Goal: Information Seeking & Learning: Learn about a topic

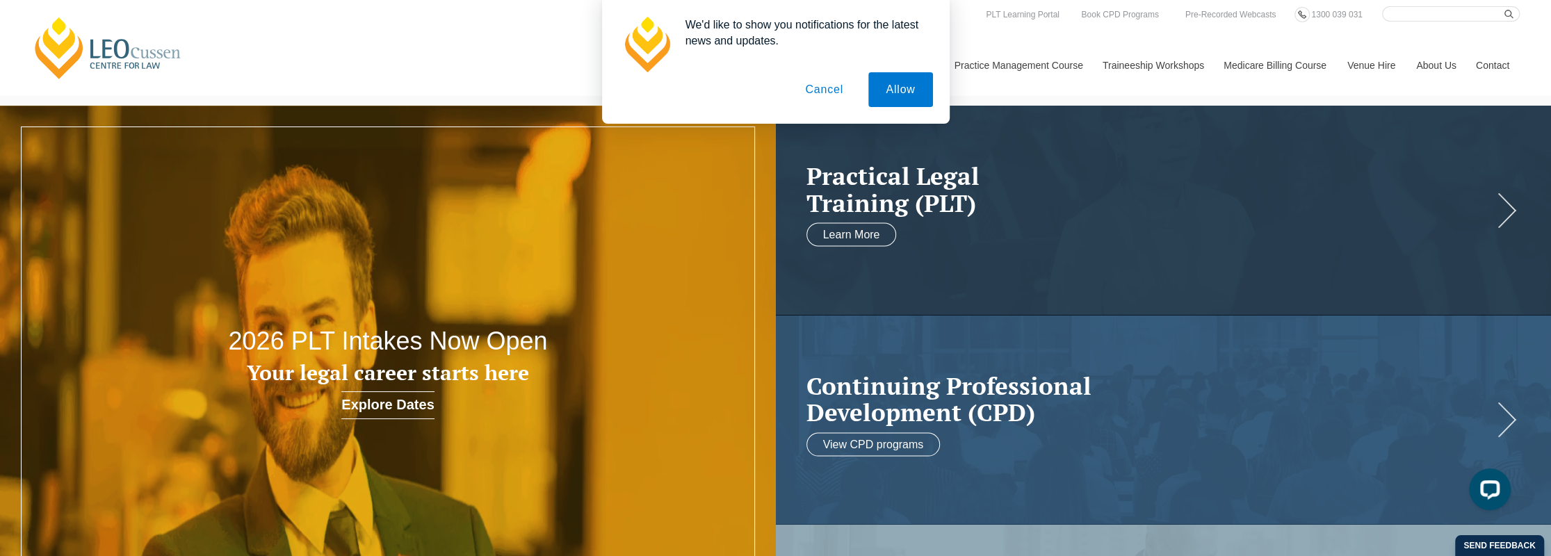
click at [1433, 65] on div "We'd like to show you notifications for the latest news and updates. Allow Canc…" at bounding box center [775, 62] width 1551 height 124
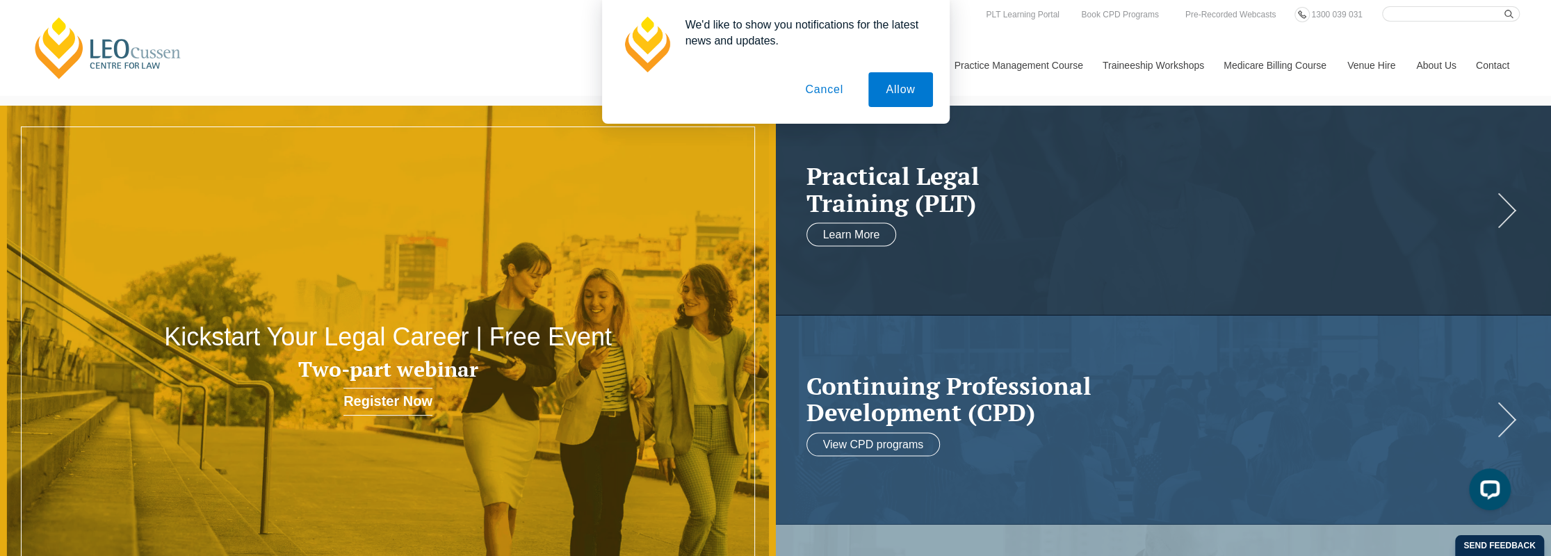
click at [817, 88] on button "Cancel" at bounding box center [823, 89] width 73 height 35
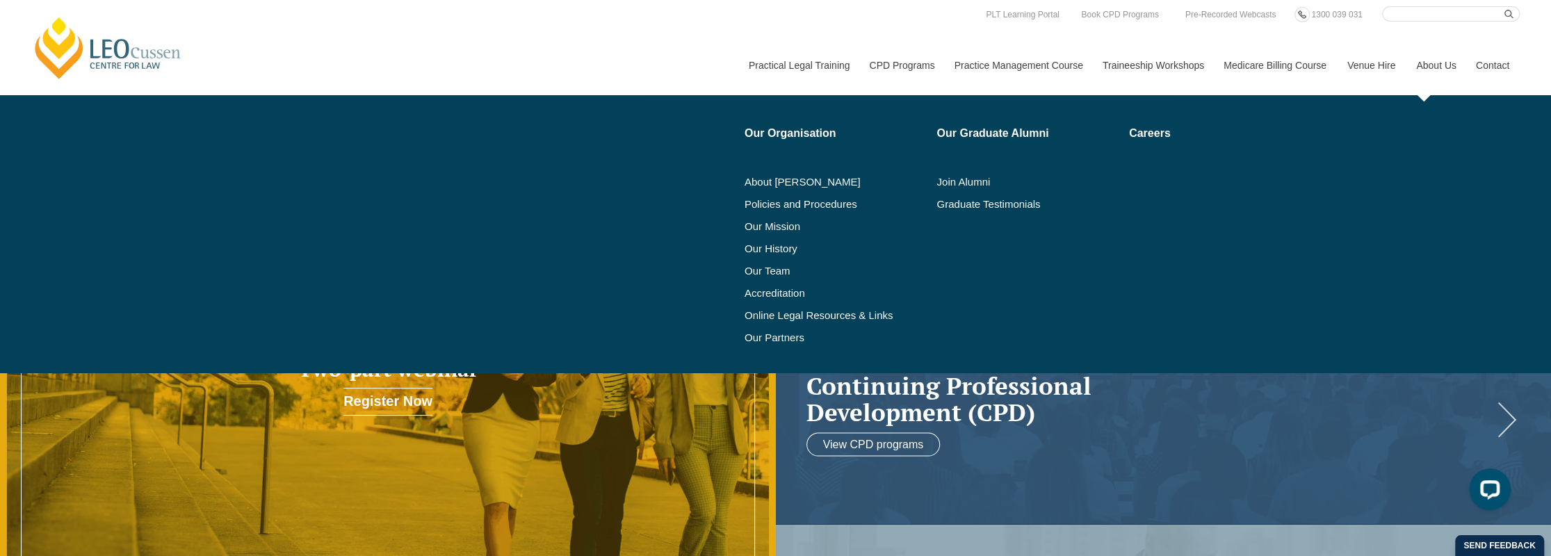
click at [1437, 64] on link "About Us" at bounding box center [1435, 65] width 60 height 60
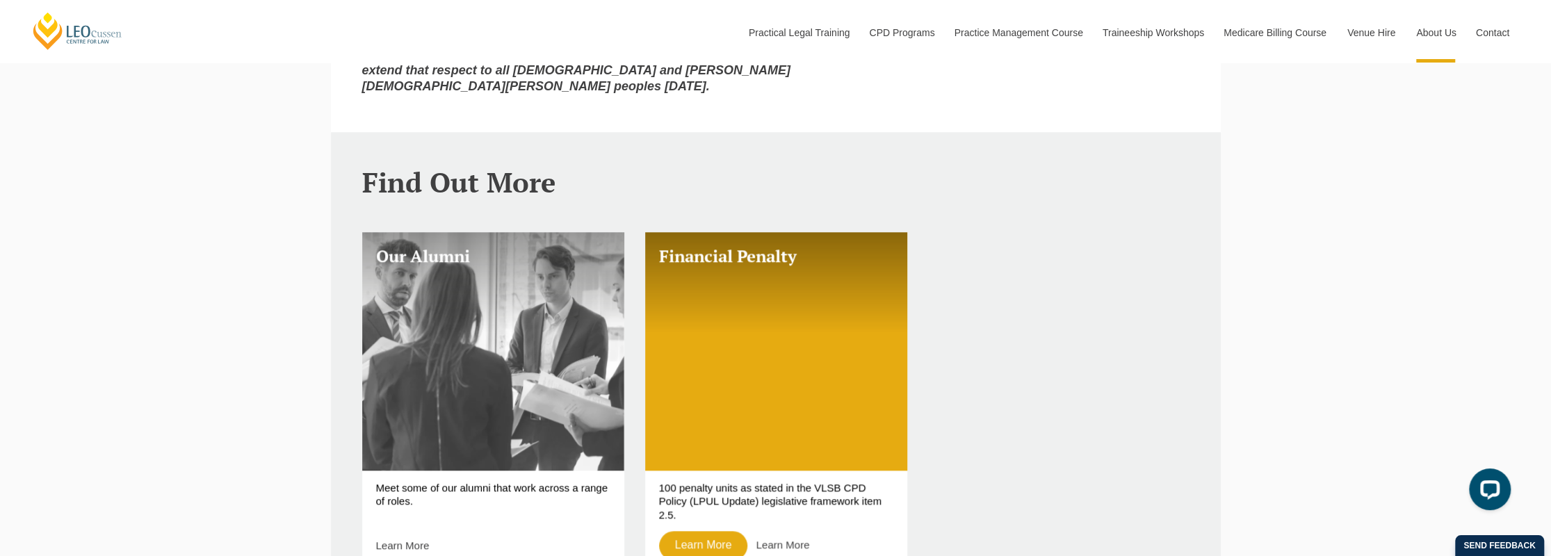
scroll to position [1182, 0]
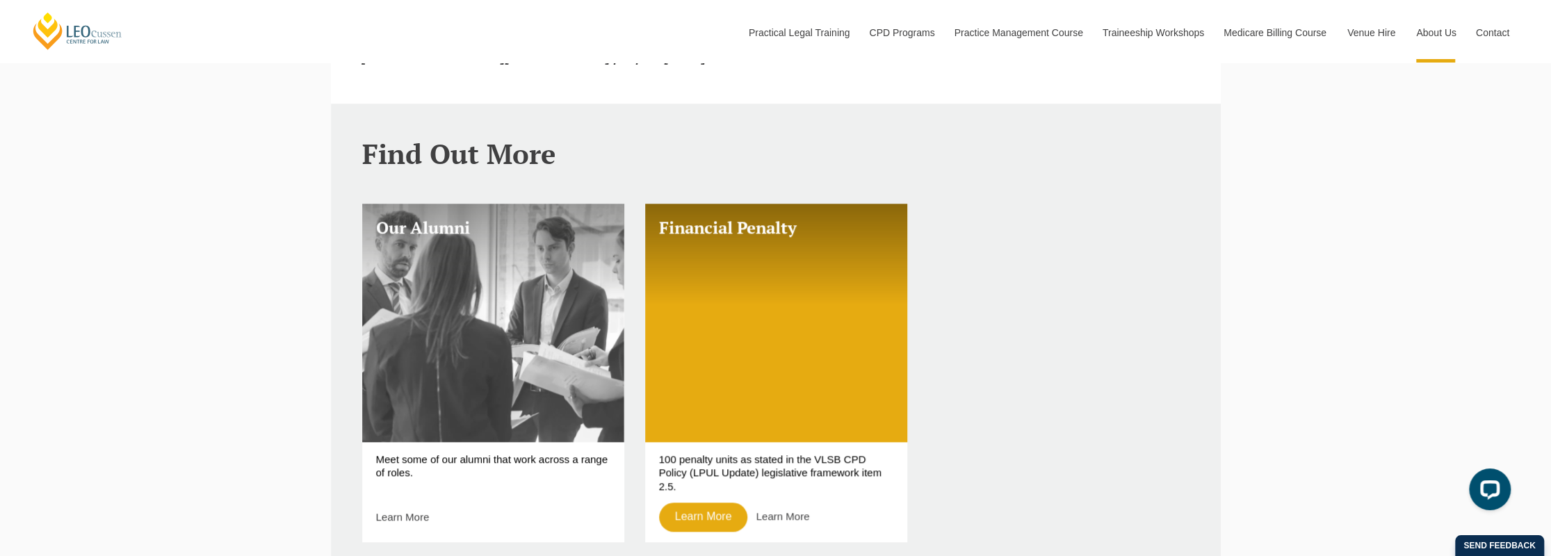
click at [412, 309] on link "Our Alumni" at bounding box center [493, 323] width 262 height 238
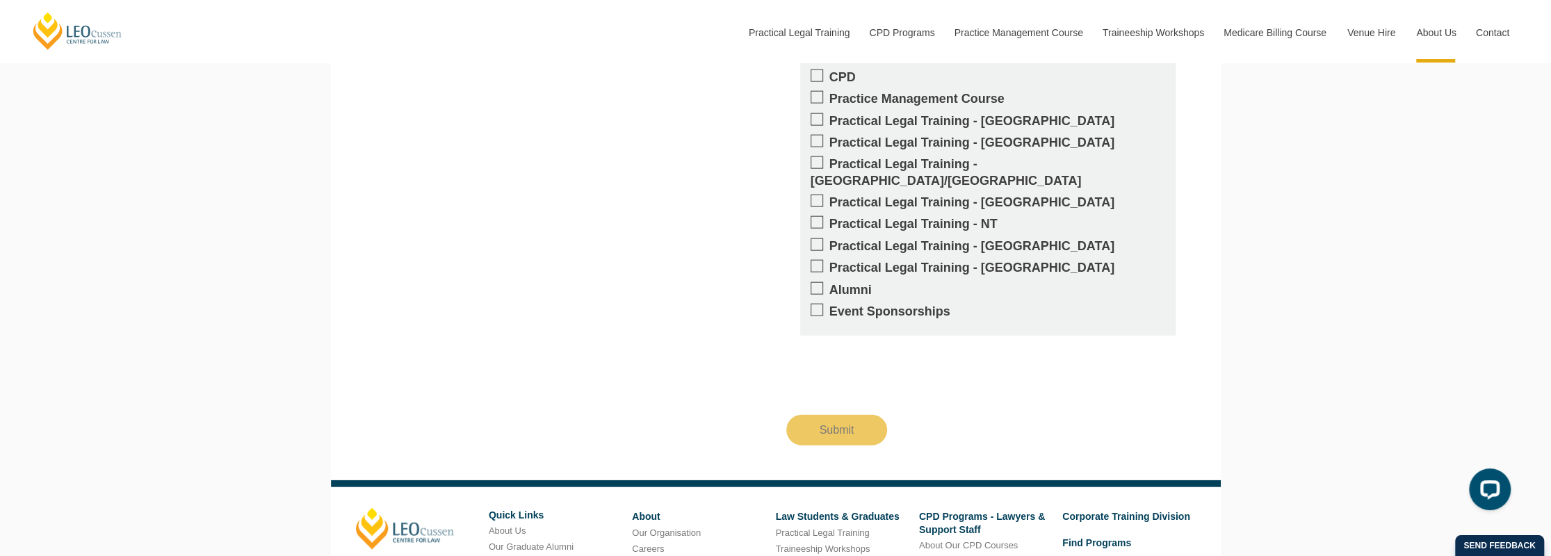
scroll to position [2919, 0]
